Goal: Task Accomplishment & Management: Complete application form

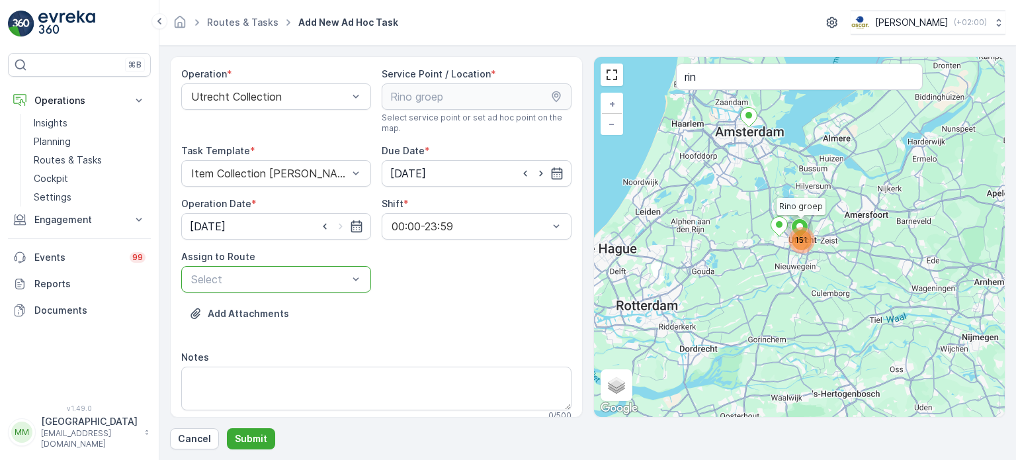
click at [200, 283] on div at bounding box center [269, 279] width 159 height 12
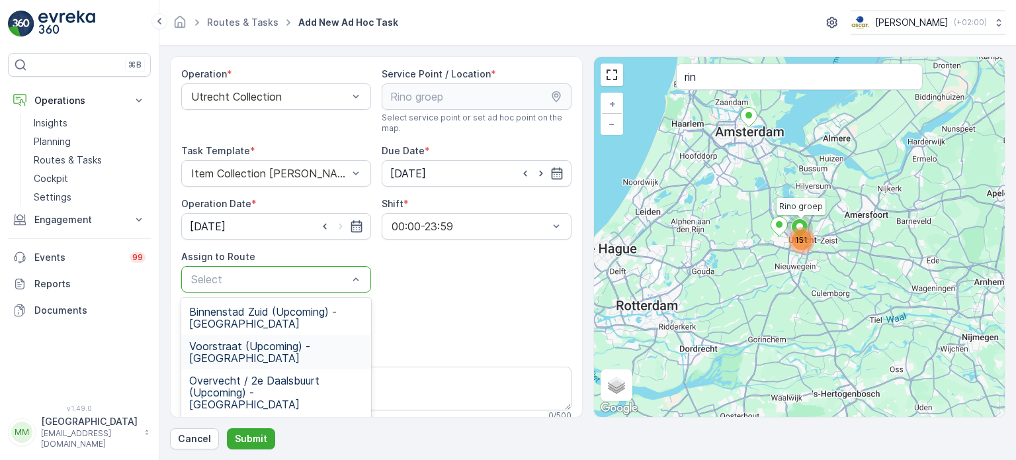
click at [249, 354] on div "Voorstraat (Upcoming) - [GEOGRAPHIC_DATA]" at bounding box center [276, 352] width 190 height 34
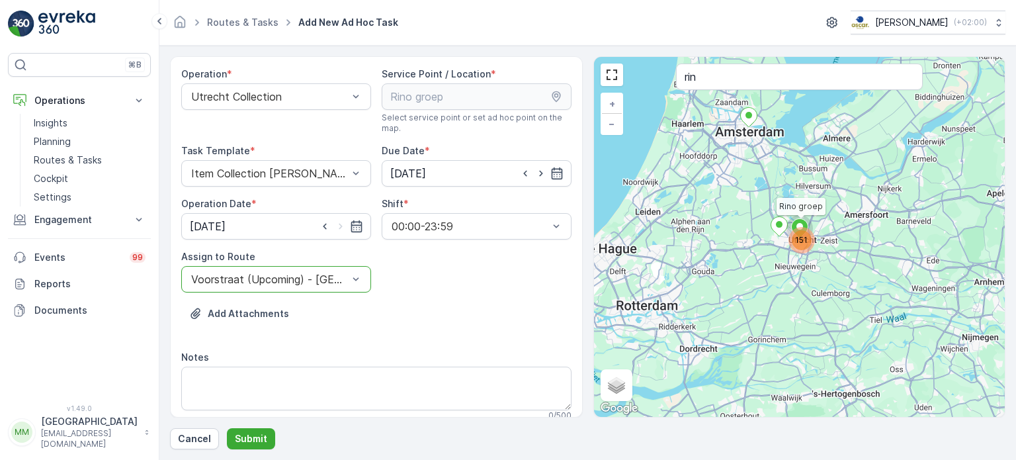
click at [249, 291] on div "Voorstraat (Upcoming) - [GEOGRAPHIC_DATA]" at bounding box center [276, 279] width 190 height 26
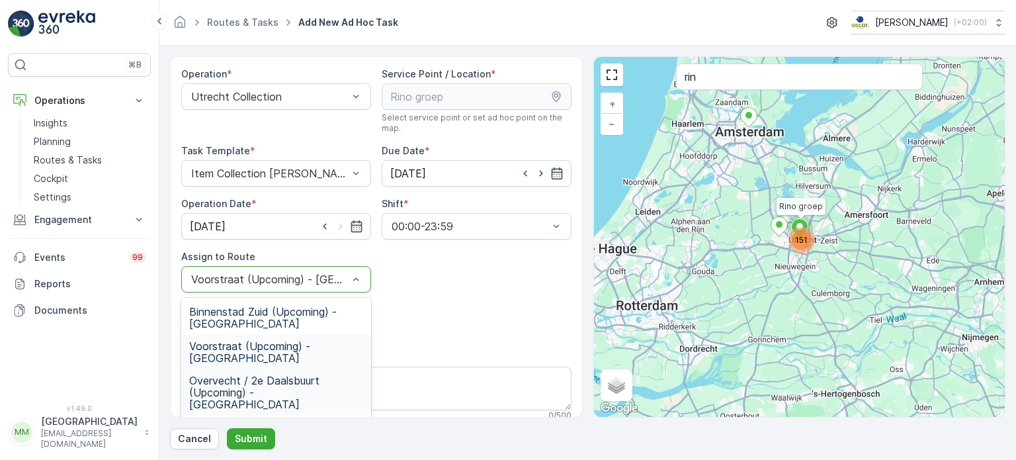
click at [247, 375] on span "Overvecht / 2e Daalsbuurt (Upcoming) - [GEOGRAPHIC_DATA]" at bounding box center [276, 393] width 174 height 36
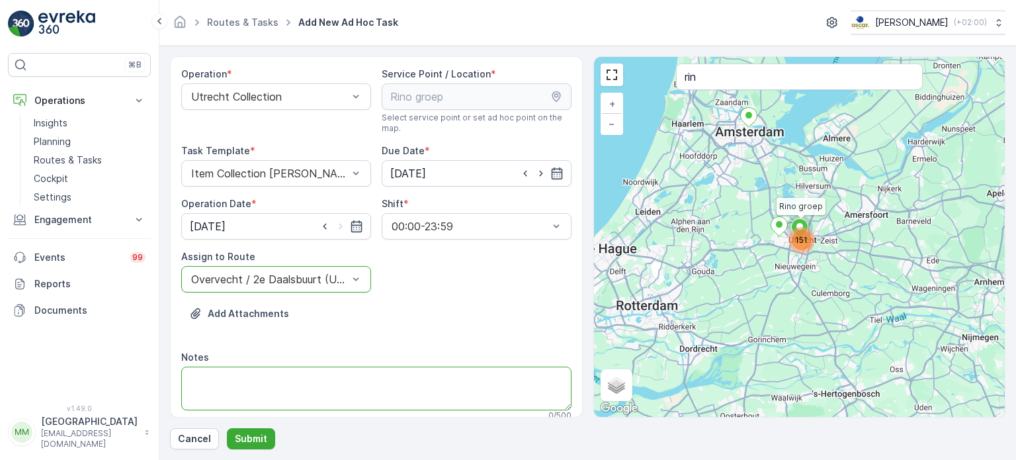
click at [247, 375] on textarea "Notes" at bounding box center [376, 389] width 390 height 44
type textarea "graag brengen: 5x PD zakken 60L 2x rollen swill 30L"
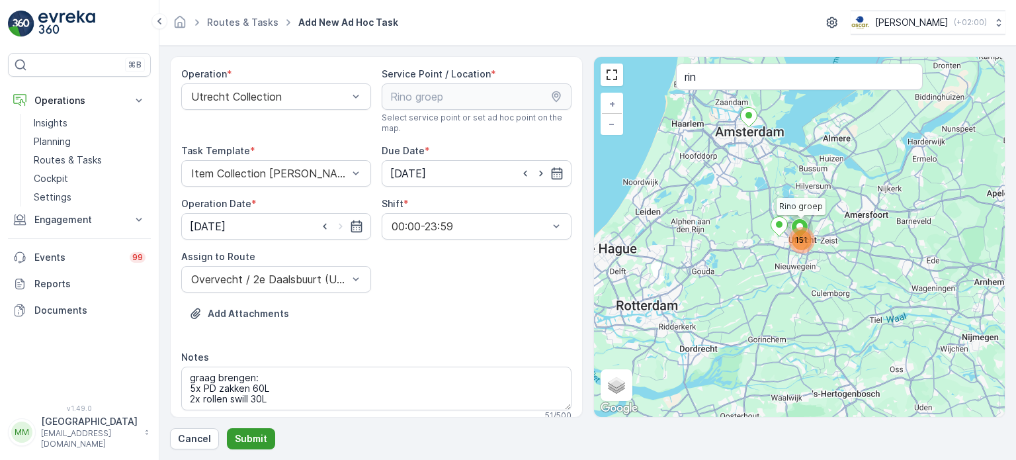
click at [245, 445] on button "Submit" at bounding box center [251, 438] width 48 height 21
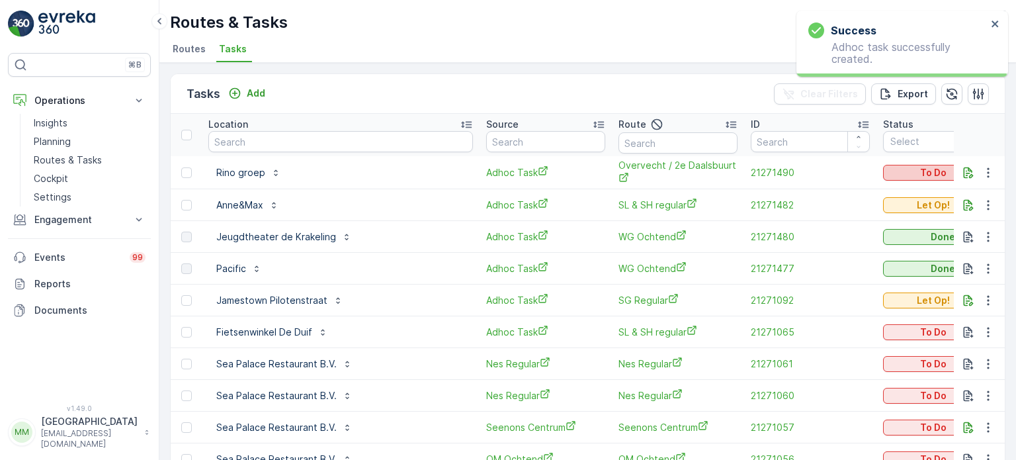
click at [932, 167] on p "To Do" at bounding box center [933, 172] width 26 height 13
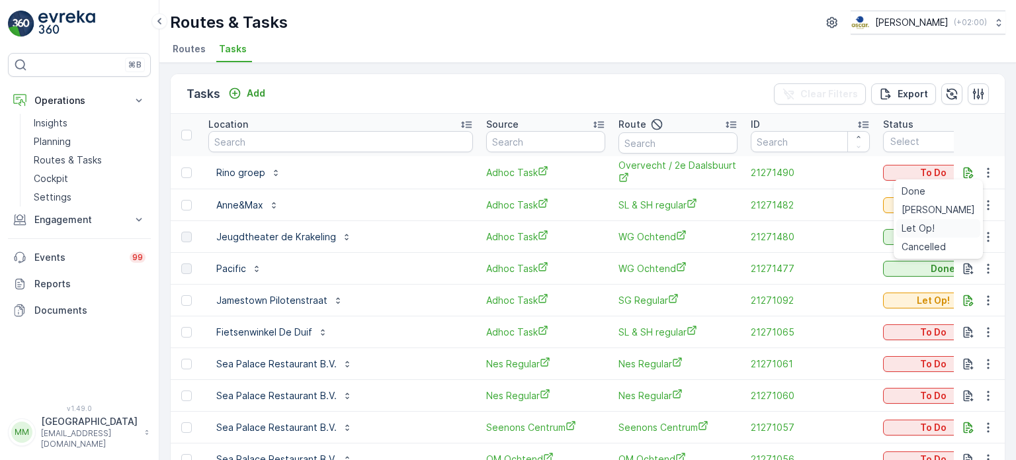
click at [928, 229] on span "Let Op!" at bounding box center [918, 228] width 33 height 13
